Goal: Navigation & Orientation: Go to known website

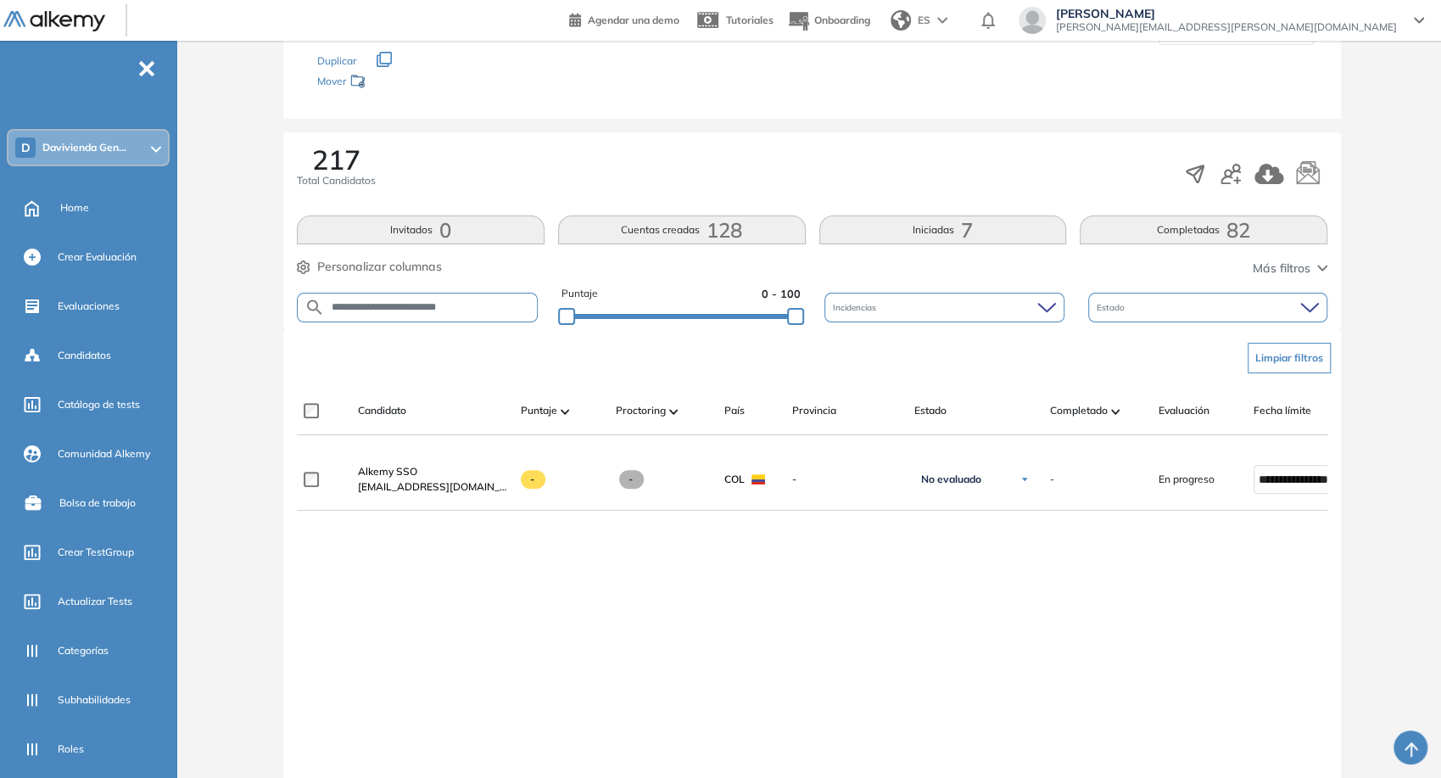
click at [1322, 31] on span "[PERSON_NAME][EMAIL_ADDRESS][PERSON_NAME][DOMAIN_NAME]" at bounding box center [1226, 27] width 341 height 14
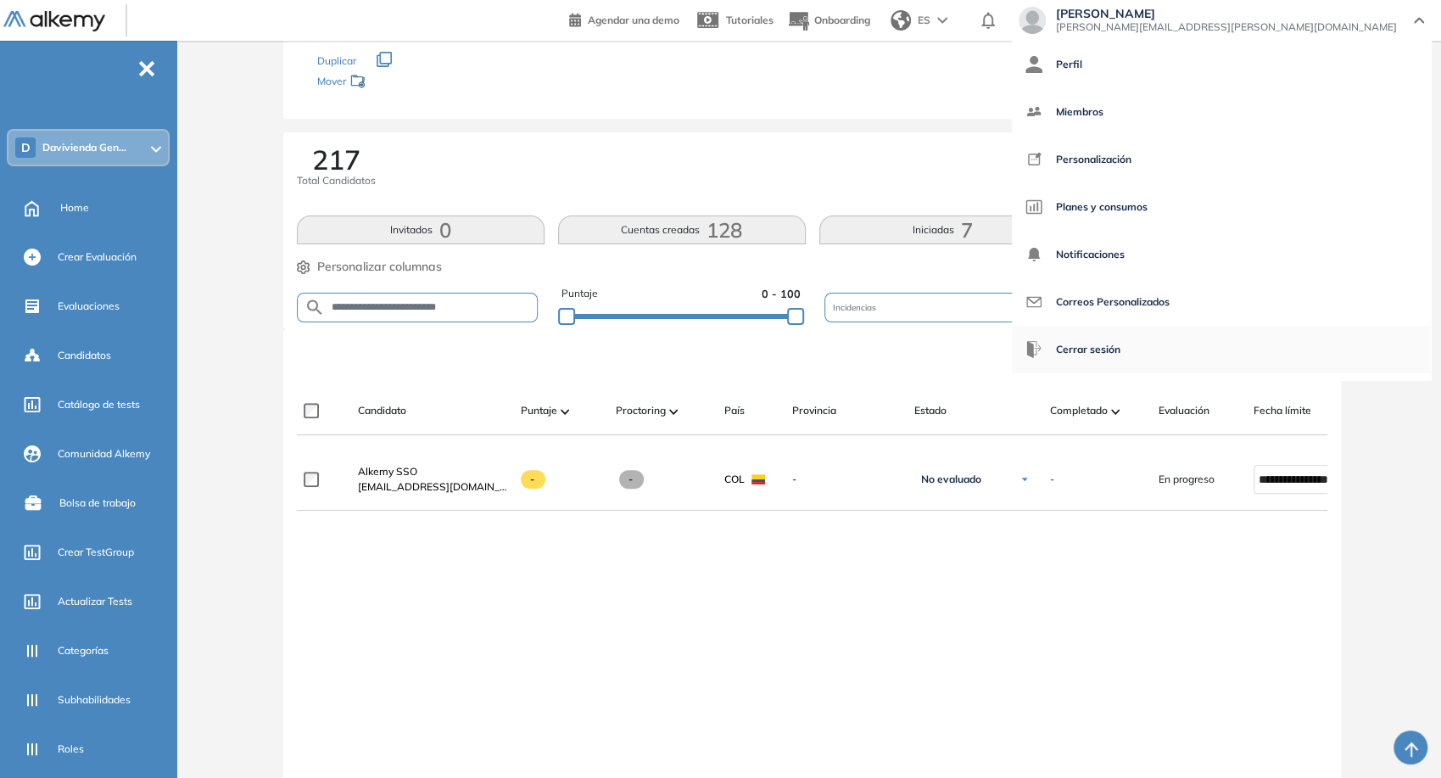
click at [1120, 346] on span "Cerrar sesión" at bounding box center [1088, 349] width 64 height 41
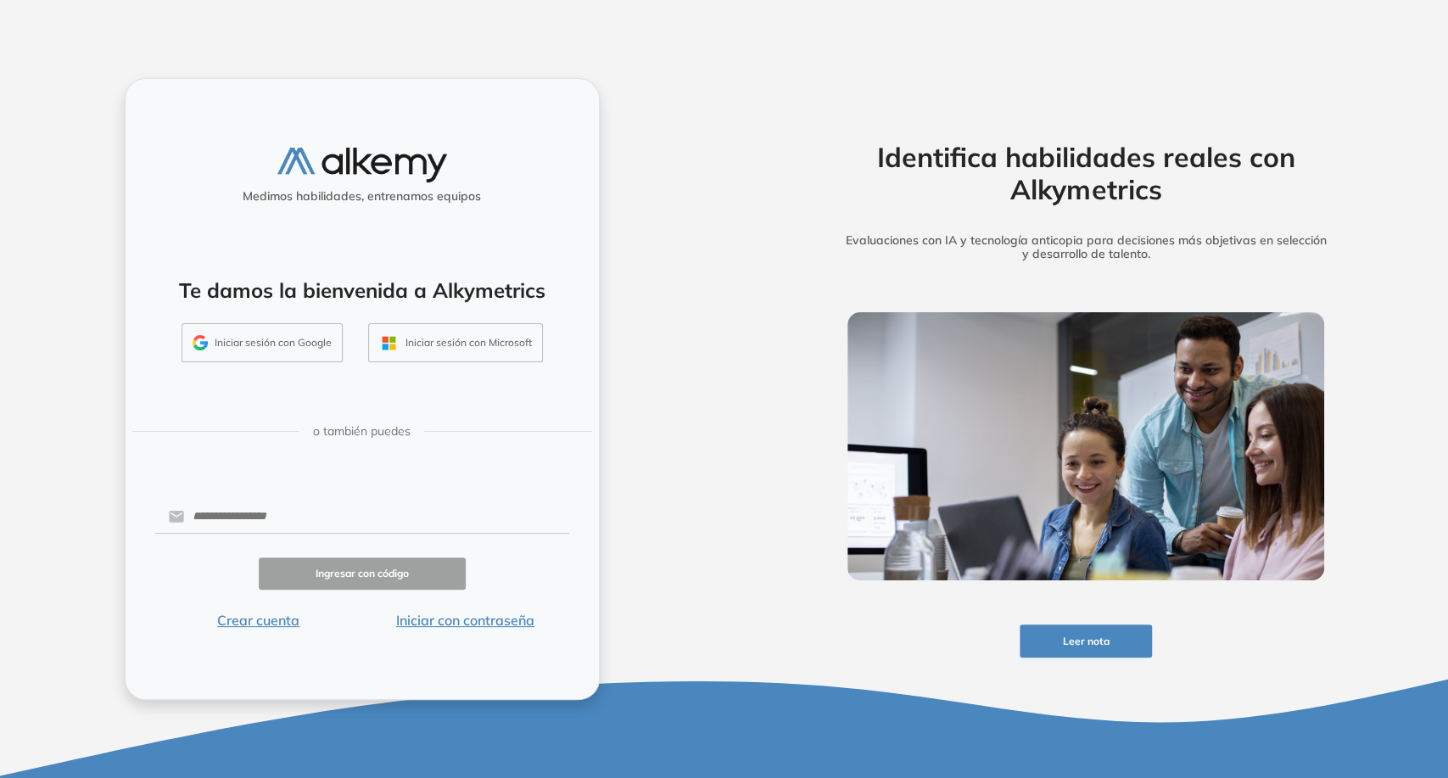
click at [280, 344] on button "Iniciar sesión con Google" at bounding box center [262, 342] width 161 height 39
